Goal: Task Accomplishment & Management: Complete application form

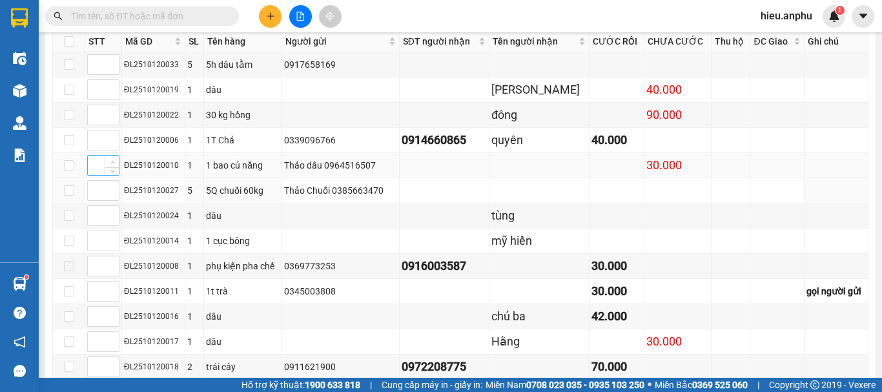
scroll to position [323, 0]
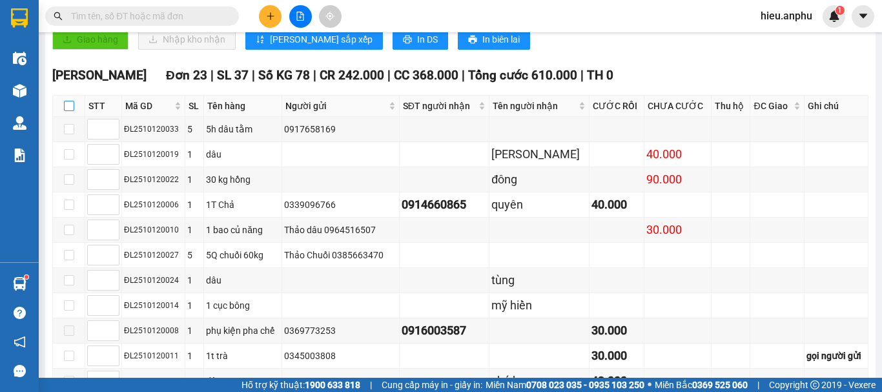
click at [73, 111] on input "checkbox" at bounding box center [69, 106] width 10 height 10
checkbox input "true"
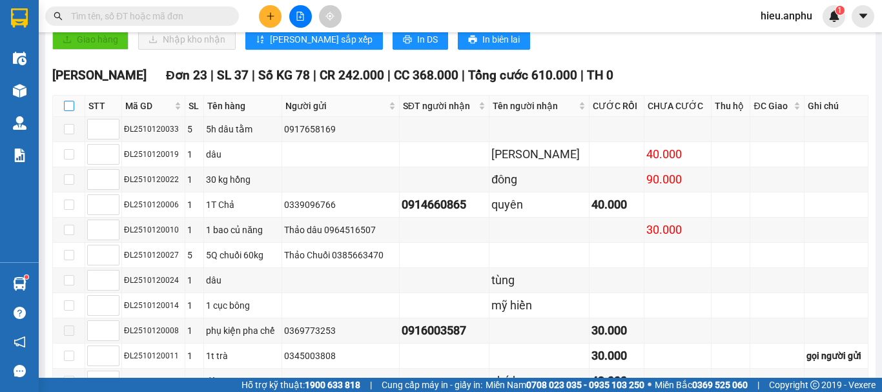
checkbox input "true"
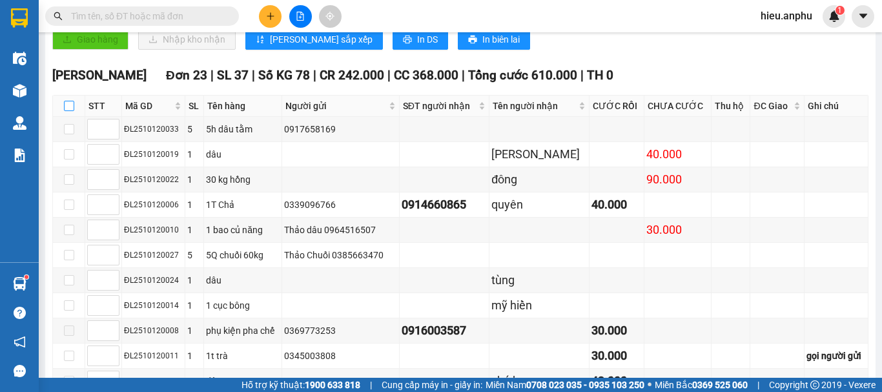
checkbox input "true"
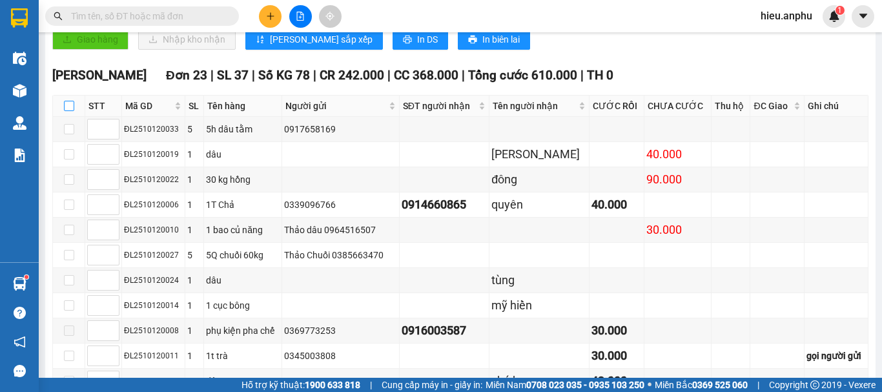
checkbox input "true"
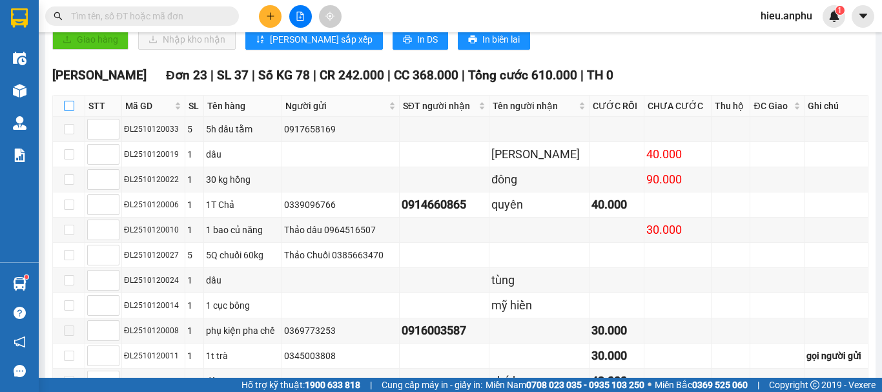
checkbox input "true"
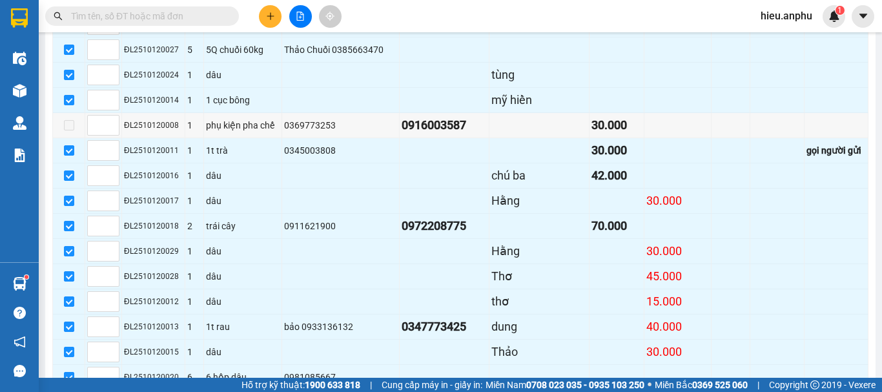
scroll to position [722, 0]
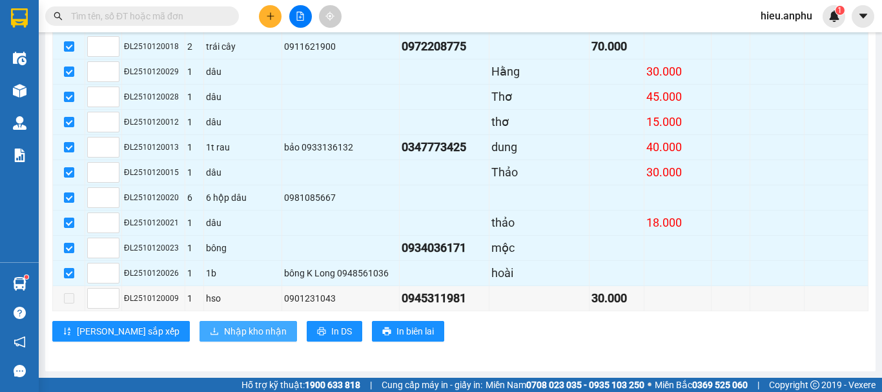
click at [224, 329] on span "Nhập kho nhận" at bounding box center [255, 331] width 63 height 14
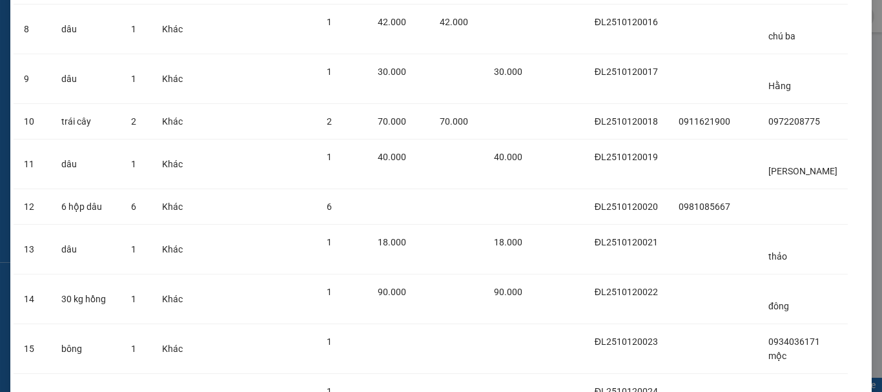
scroll to position [798, 0]
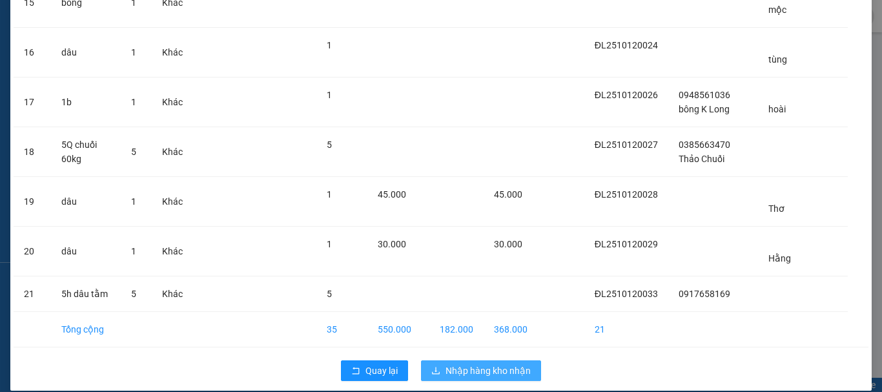
click at [507, 364] on span "Nhập hàng kho nhận" at bounding box center [488, 371] width 85 height 14
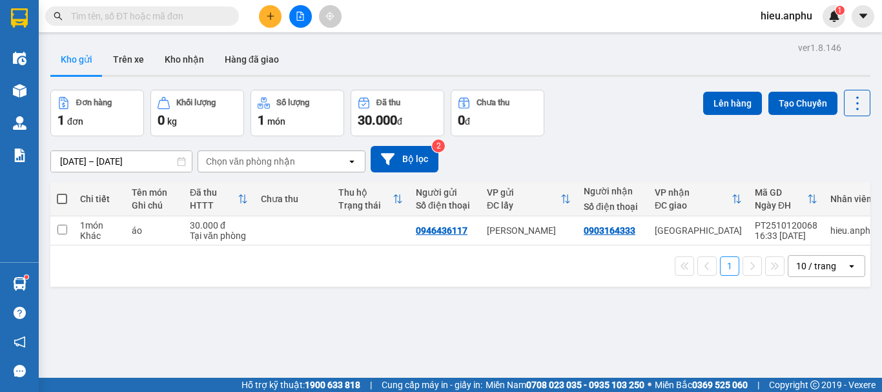
drag, startPoint x: 63, startPoint y: 198, endPoint x: 459, endPoint y: 138, distance: 401.1
click at [66, 196] on span at bounding box center [62, 199] width 10 height 10
click at [62, 192] on input "checkbox" at bounding box center [62, 192] width 0 height 0
checkbox input "true"
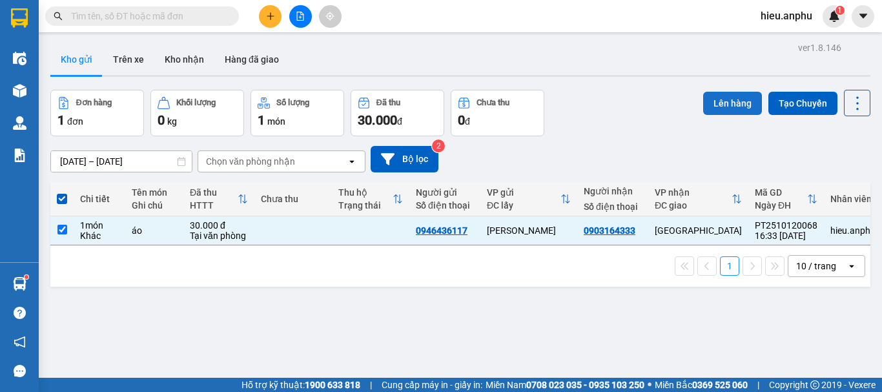
click at [720, 103] on button "Lên hàng" at bounding box center [732, 103] width 59 height 23
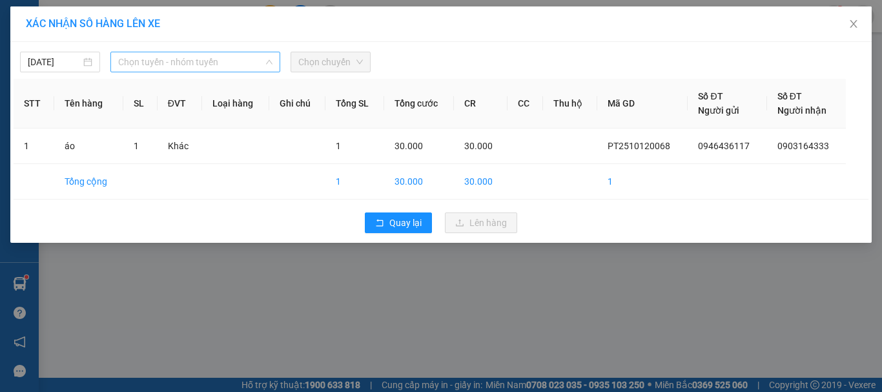
drag, startPoint x: 190, startPoint y: 57, endPoint x: 185, endPoint y: 64, distance: 8.3
click at [188, 57] on span "Chọn tuyến - nhóm tuyến" at bounding box center [195, 61] width 154 height 19
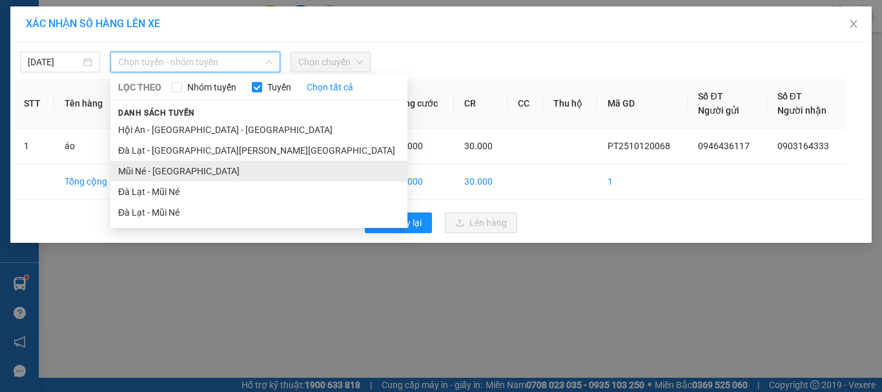
click at [165, 166] on li "Mũi Né - [GEOGRAPHIC_DATA]" at bounding box center [258, 171] width 297 height 21
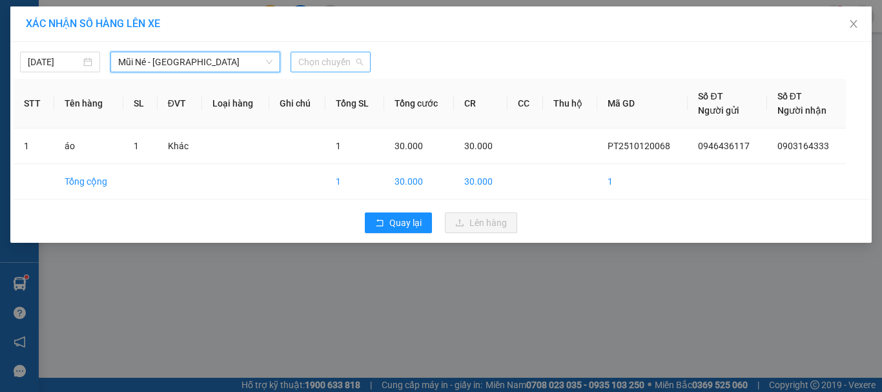
click at [319, 61] on span "Chọn chuyến" at bounding box center [330, 61] width 65 height 19
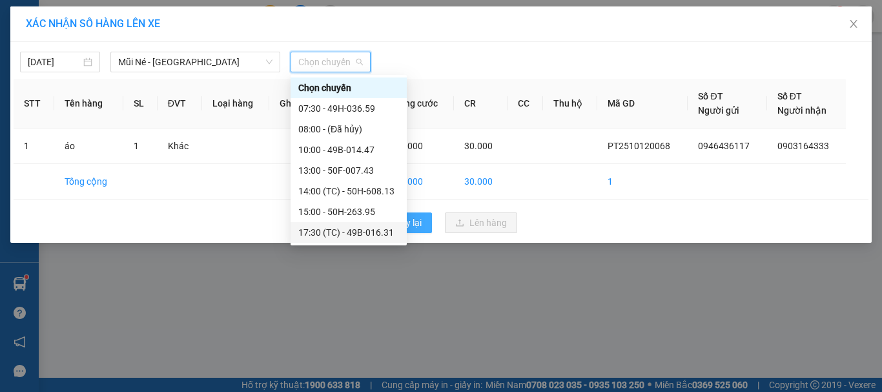
drag, startPoint x: 333, startPoint y: 234, endPoint x: 367, endPoint y: 231, distance: 33.7
click at [334, 234] on div "17:30 (TC) - 49B-016.31" at bounding box center [348, 232] width 101 height 14
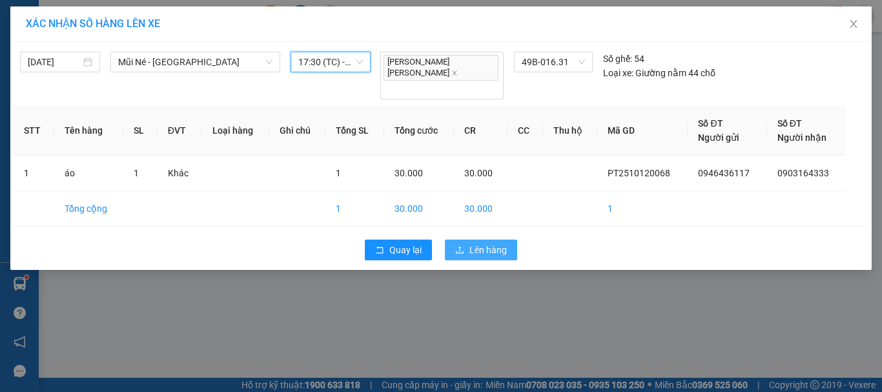
click at [471, 243] on span "Lên hàng" at bounding box center [487, 250] width 37 height 14
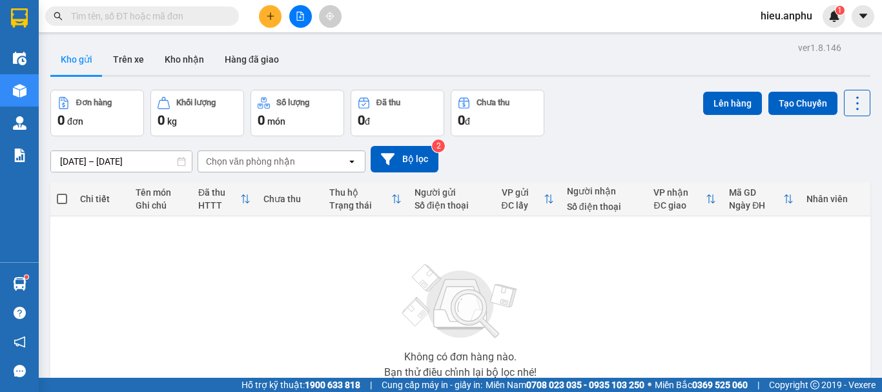
click at [294, 24] on button at bounding box center [300, 16] width 23 height 23
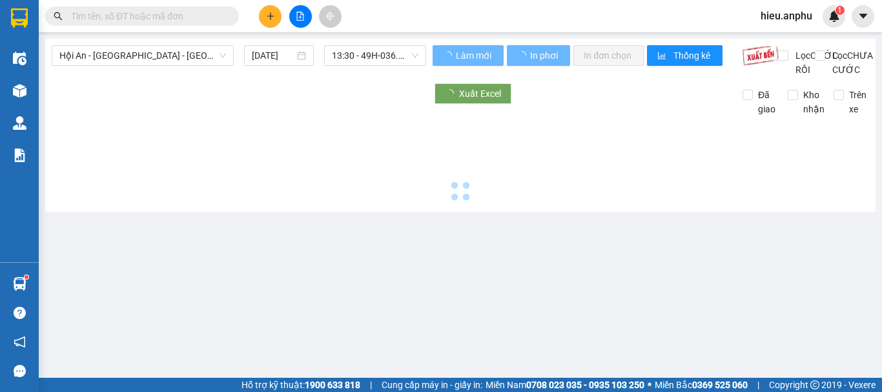
click at [179, 43] on div "Hội An - [GEOGRAPHIC_DATA] - [GEOGRAPHIC_DATA] [DATE] 13:30 - 49H-036.59 [PERSO…" at bounding box center [460, 125] width 830 height 173
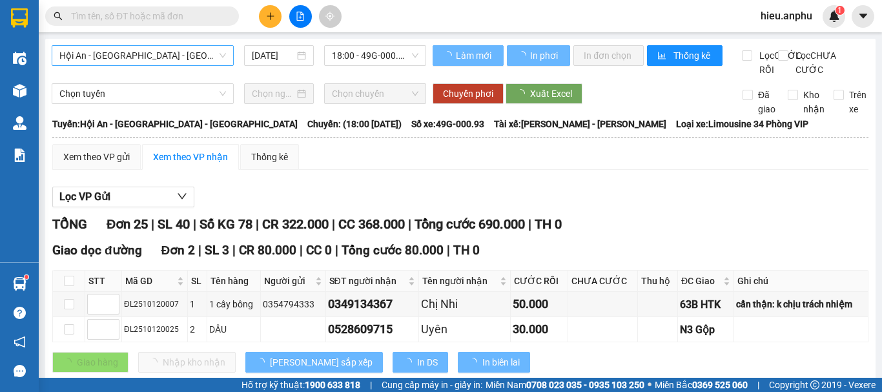
click at [168, 46] on span "Hội An - [GEOGRAPHIC_DATA] - [GEOGRAPHIC_DATA]" at bounding box center [142, 55] width 167 height 19
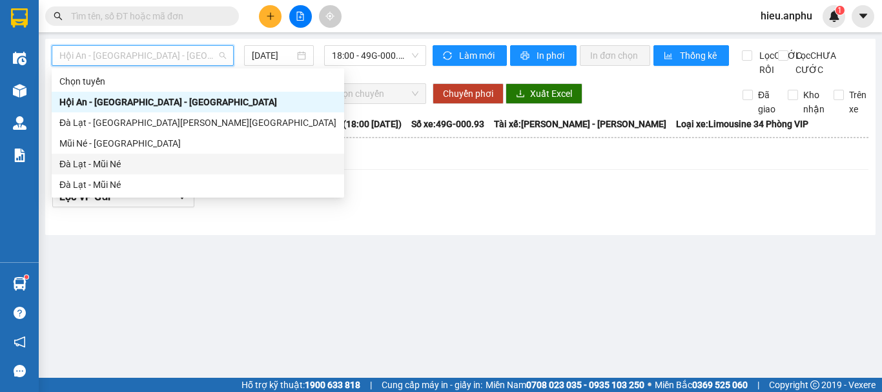
click at [141, 165] on div "Đà Lạt - Mũi Né" at bounding box center [197, 164] width 277 height 14
type input "[DATE]"
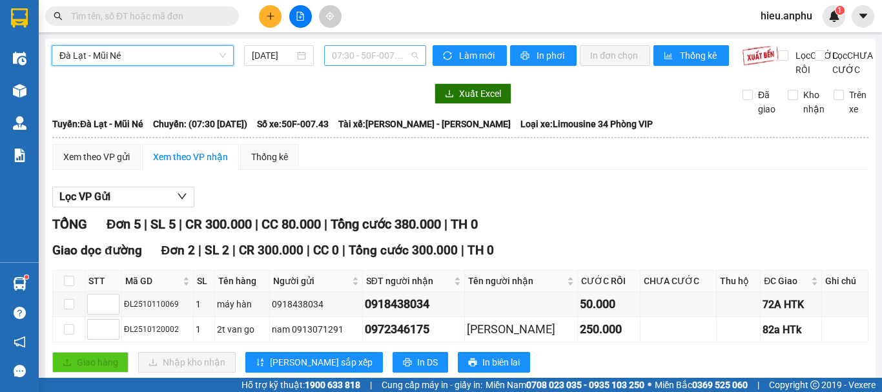
click at [333, 59] on span "07:30 - 50F-007.43" at bounding box center [375, 55] width 87 height 19
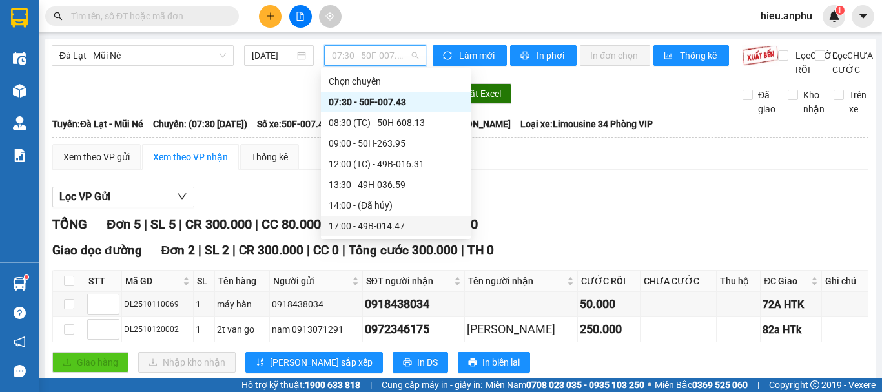
click at [349, 229] on div "17:00 - 49B-014.47" at bounding box center [396, 226] width 134 height 14
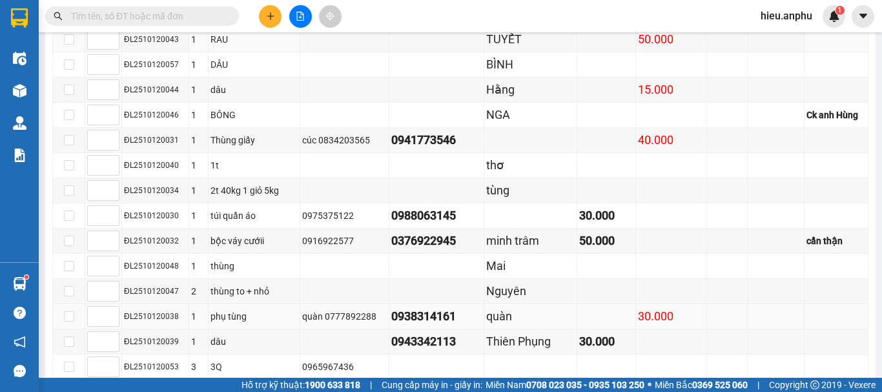
scroll to position [452, 0]
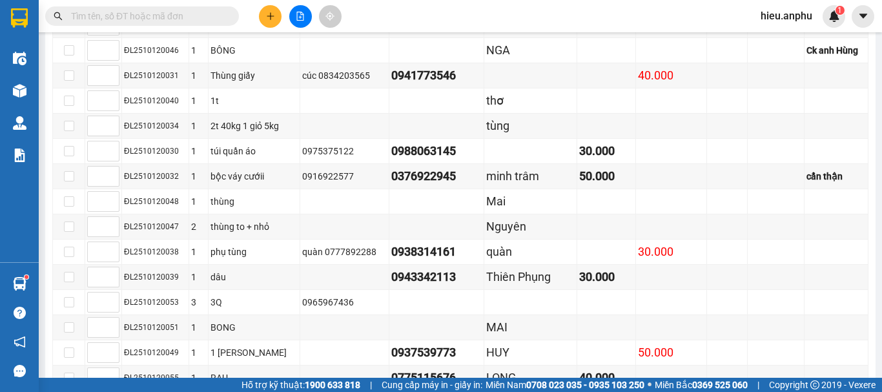
click at [269, 15] on icon "plus" at bounding box center [270, 16] width 9 height 9
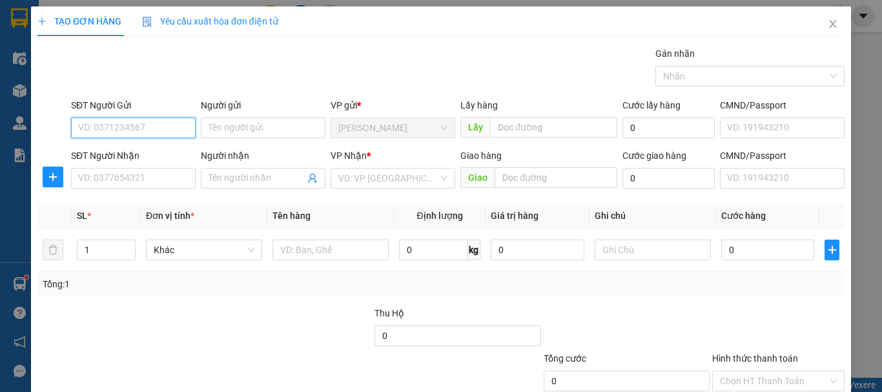
click at [134, 131] on input "SĐT Người Gửi" at bounding box center [133, 128] width 125 height 21
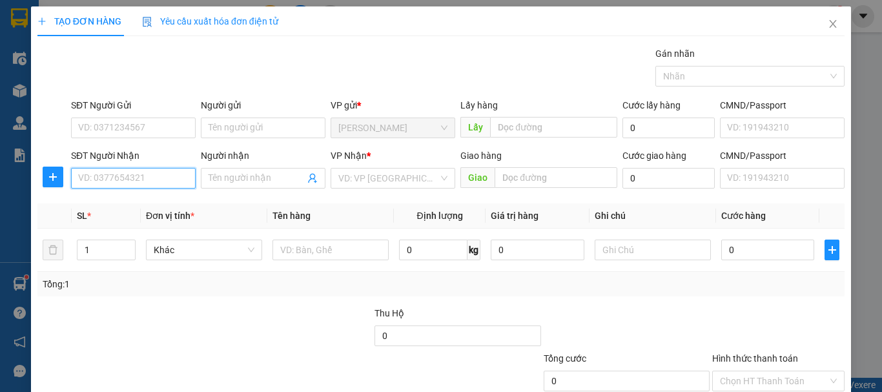
click at [112, 179] on input "SĐT Người Nhận" at bounding box center [133, 178] width 125 height 21
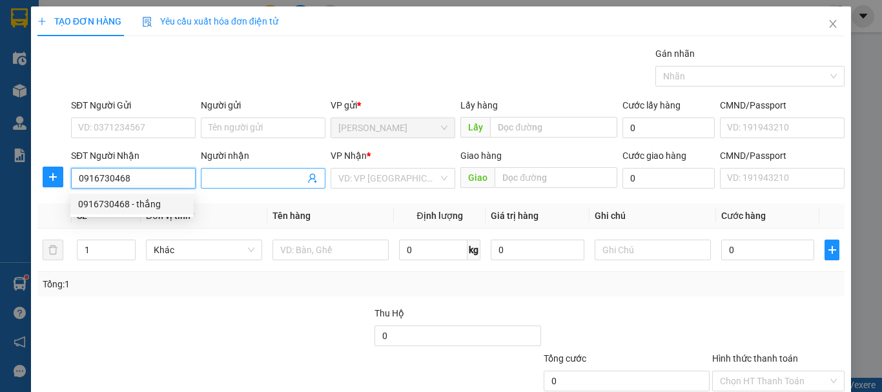
type input "0916730468"
click at [243, 180] on input "Người nhận" at bounding box center [257, 178] width 96 height 14
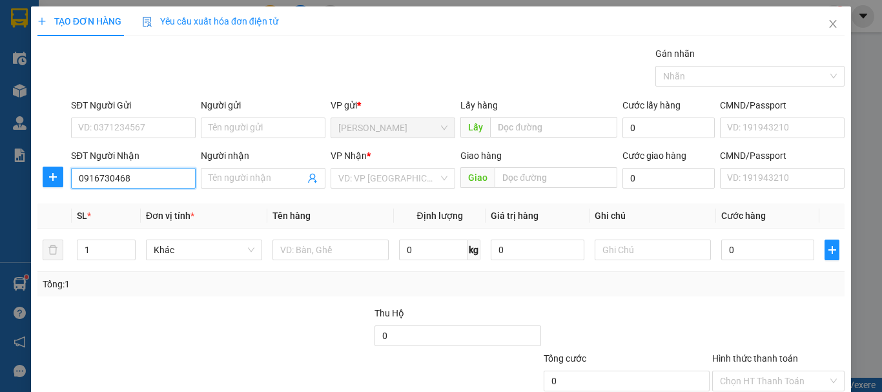
click at [147, 178] on input "0916730468" at bounding box center [133, 178] width 125 height 21
drag, startPoint x: 124, startPoint y: 208, endPoint x: 122, endPoint y: 165, distance: 42.7
click at [124, 207] on div "0916730468 - thắng" at bounding box center [132, 204] width 108 height 14
type input "thắng"
type input "50.000"
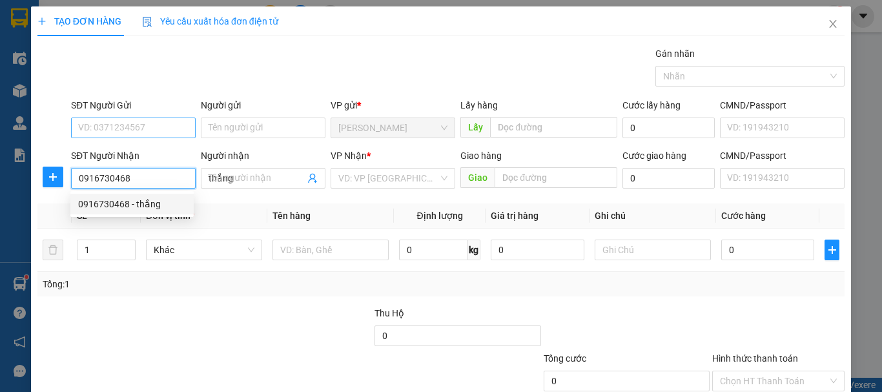
type input "50.000"
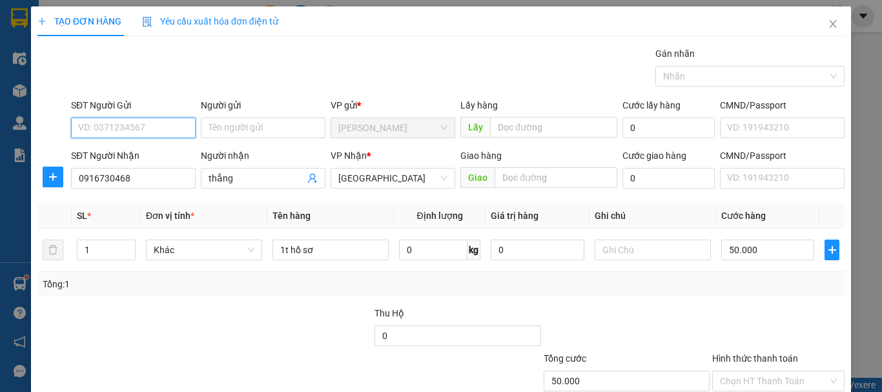
click at [125, 125] on input "SĐT Người Gửi" at bounding box center [133, 128] width 125 height 21
click at [119, 154] on div "0908850826" at bounding box center [132, 154] width 108 height 14
drag, startPoint x: 141, startPoint y: 130, endPoint x: 0, endPoint y: 130, distance: 141.4
click at [0, 130] on div "TẠO ĐƠN HÀNG Yêu cầu xuất [PERSON_NAME] điện tử Transit Pickup Surcharge Ids Tr…" at bounding box center [441, 196] width 882 height 392
type input "0374023106"
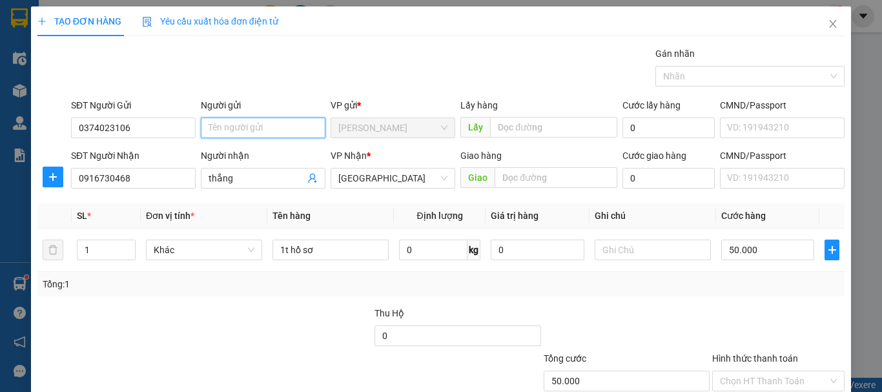
click at [229, 134] on input "Người gửi" at bounding box center [263, 128] width 125 height 21
type input "[PERSON_NAME]"
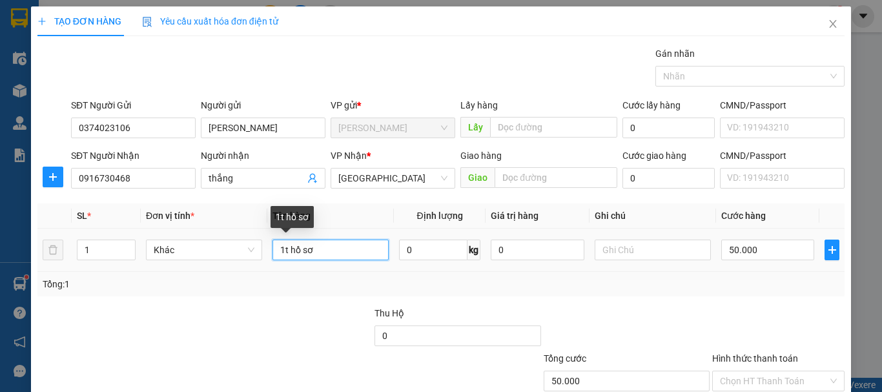
click at [329, 248] on input "1t hồ sơ" at bounding box center [331, 250] width 116 height 21
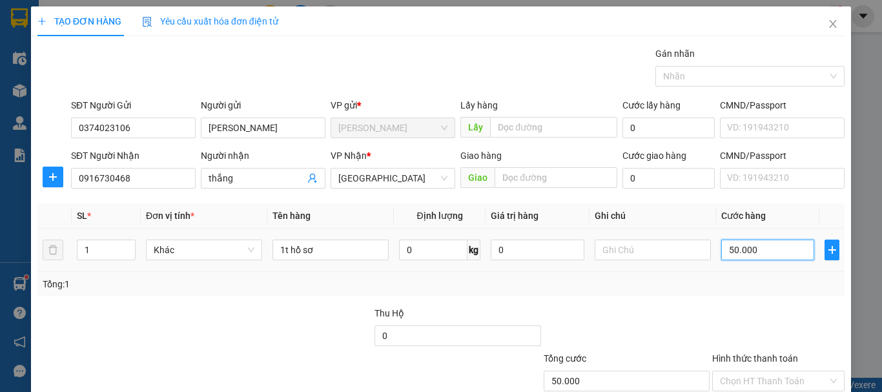
click at [725, 253] on input "50.000" at bounding box center [767, 250] width 93 height 21
type input "3"
type input "30"
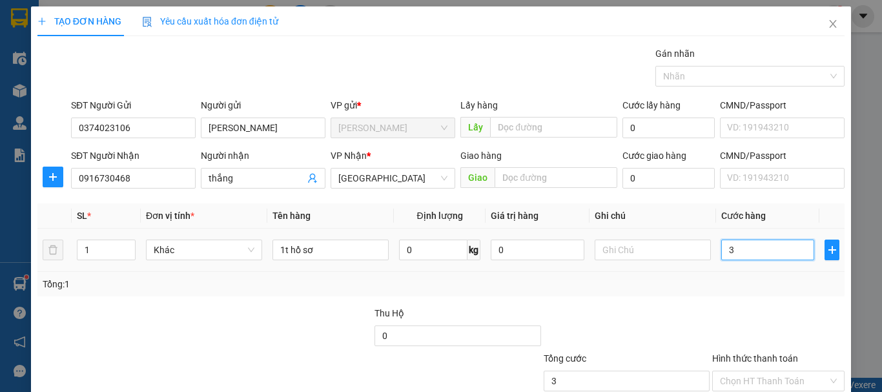
type input "30"
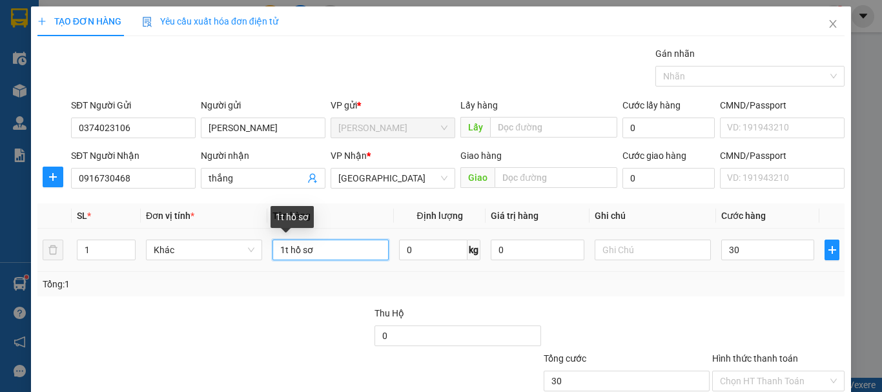
type input "30.000"
click at [283, 247] on input "1t hồ sơ" at bounding box center [331, 250] width 116 height 21
drag, startPoint x: 286, startPoint y: 249, endPoint x: 272, endPoint y: 252, distance: 14.6
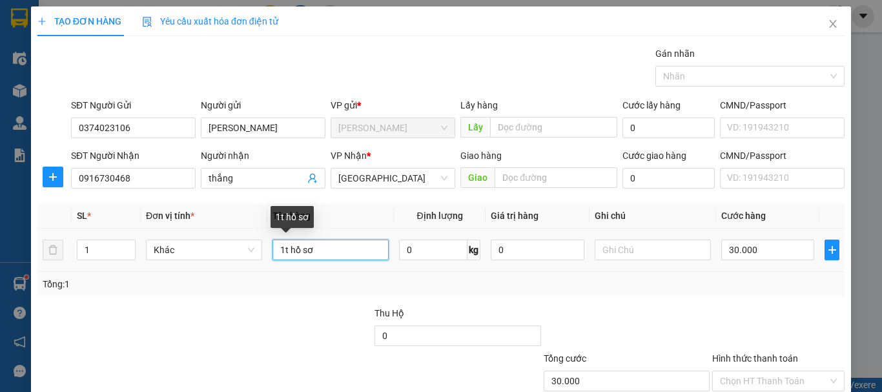
click at [273, 252] on input "1t hồ sơ" at bounding box center [331, 250] width 116 height 21
type input "hồ sơ"
drag, startPoint x: 619, startPoint y: 282, endPoint x: 672, endPoint y: 282, distance: 52.3
click at [620, 281] on div "Tổng: 1" at bounding box center [441, 284] width 797 height 14
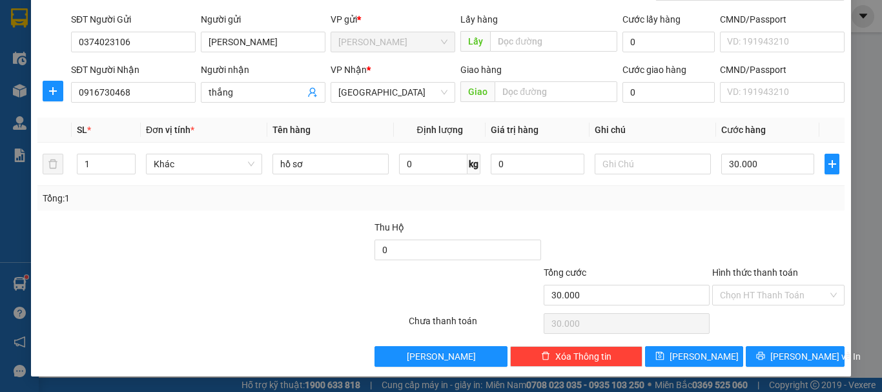
click at [739, 280] on div "Hình thức thanh toán" at bounding box center [778, 274] width 132 height 19
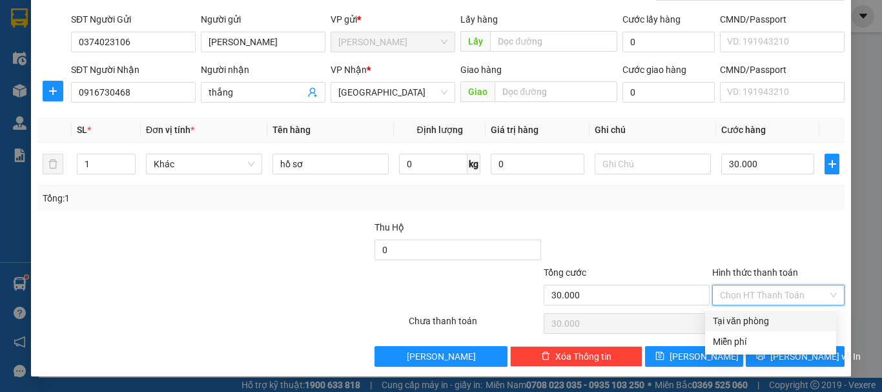
click at [739, 294] on input "Hình thức thanh toán" at bounding box center [774, 294] width 108 height 19
click at [765, 324] on div "Tại văn phòng" at bounding box center [771, 321] width 116 height 14
type input "0"
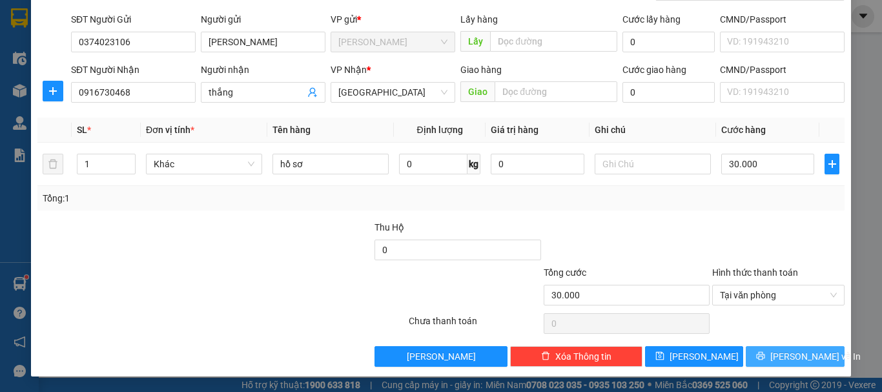
click at [790, 355] on span "[PERSON_NAME] và In" at bounding box center [815, 356] width 90 height 14
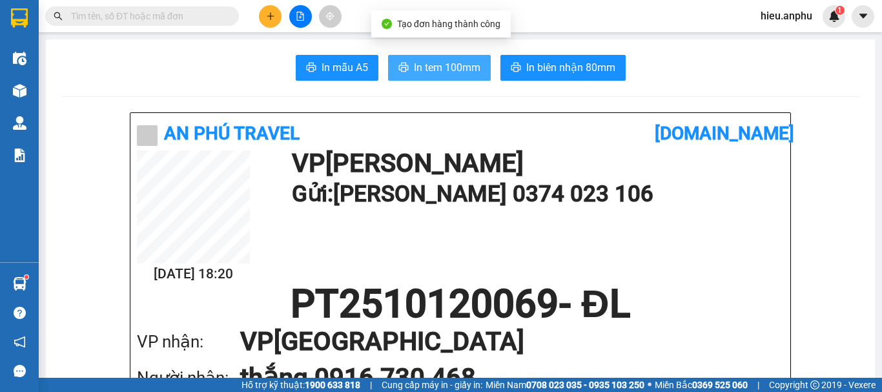
click at [391, 61] on button "In tem 100mm" at bounding box center [439, 68] width 103 height 26
click at [438, 67] on span "In tem 100mm" at bounding box center [447, 67] width 67 height 16
